Goal: Find specific page/section: Find specific page/section

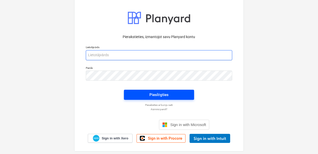
type input "[PERSON_NAME][EMAIL_ADDRESS][DOMAIN_NAME]"
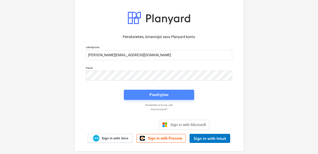
click at [160, 95] on div "Pieslēgties" at bounding box center [158, 94] width 19 height 7
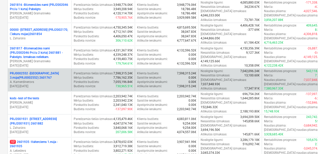
scroll to position [140, 0]
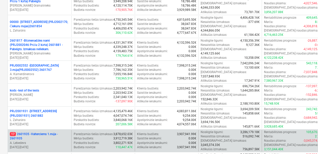
click at [53, 132] on p "17 2601935 - Valterciems 1.māja - 2601935" at bounding box center [39, 136] width 59 height 9
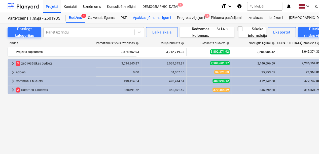
click at [143, 15] on div "Apakšuzņēmuma līgumi" at bounding box center [152, 18] width 44 height 10
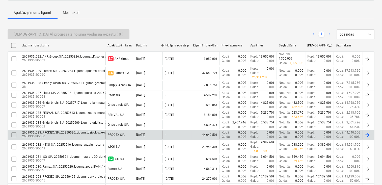
scroll to position [168, 0]
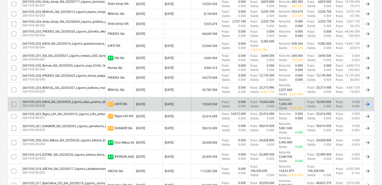
click at [61, 102] on div "2601935_029_KIKSI_SIA_20250425_Ligums_ielas_posma_izbuve_EV44_1karta.pdf" at bounding box center [78, 102] width 112 height 4
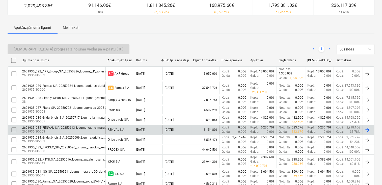
scroll to position [134, 0]
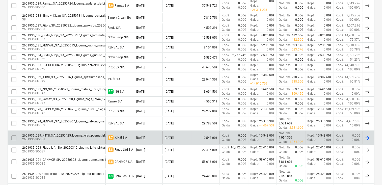
click at [67, 135] on div "2601935_029_KIKSI_SIA_20250425_Ligums_ielas_posma_izbuve_EV44_1karta.pdf" at bounding box center [78, 136] width 112 height 4
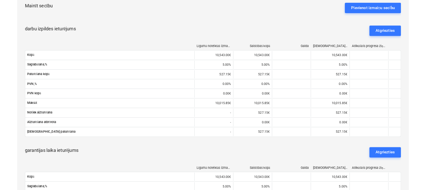
scroll to position [109, 0]
